Goal: Information Seeking & Learning: Learn about a topic

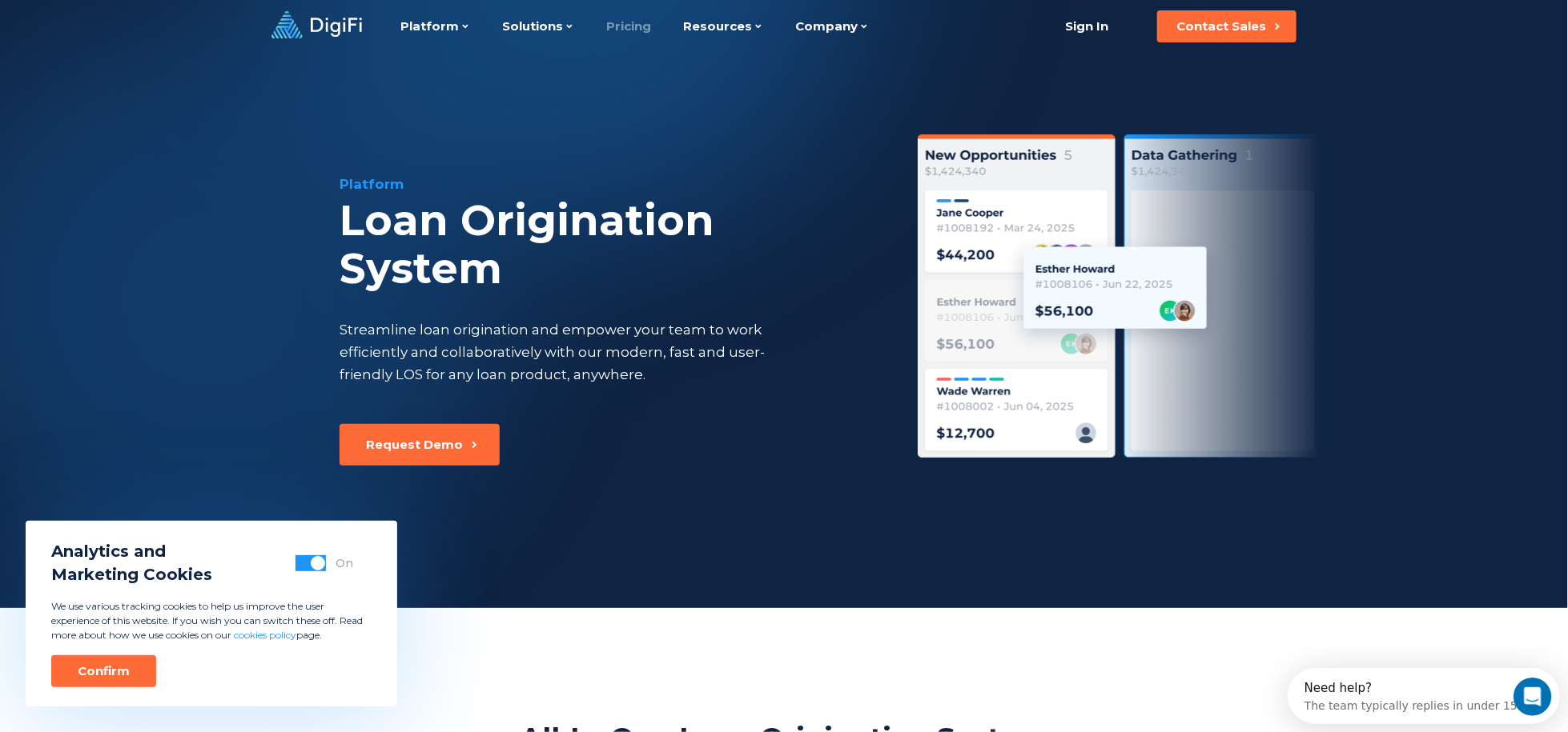
click at [629, 17] on link "Pricing" at bounding box center [628, 26] width 45 height 53
